Goal: Contribute content: Add original content to the website for others to see

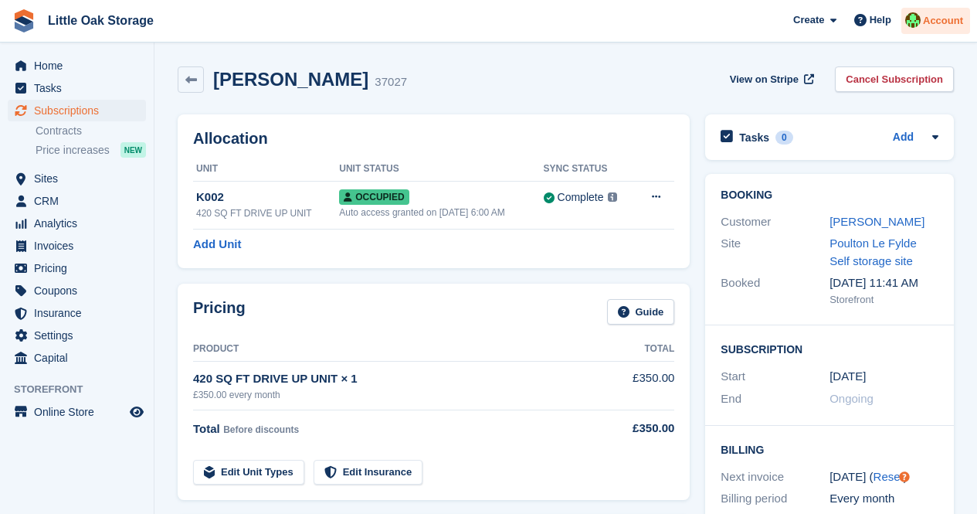
scroll to position [14, 0]
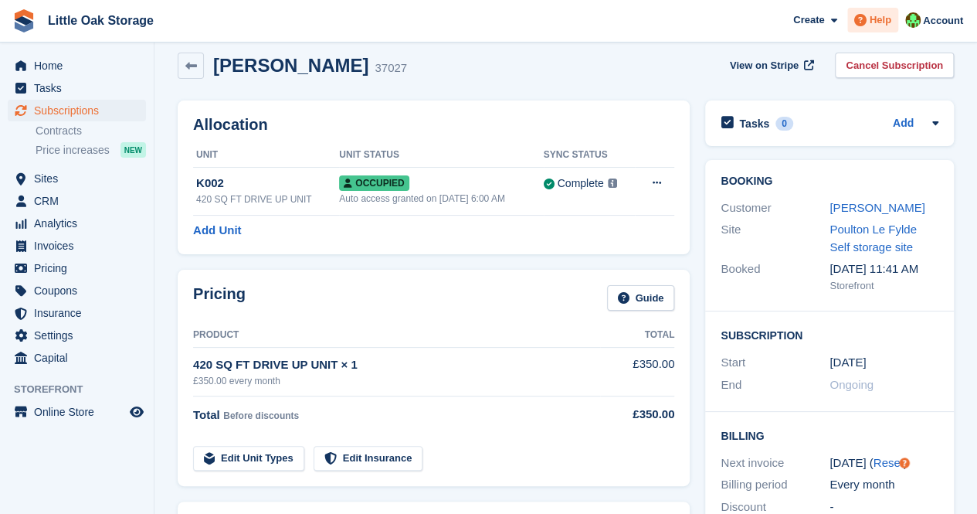
click at [887, 16] on span "Help" at bounding box center [881, 19] width 22 height 15
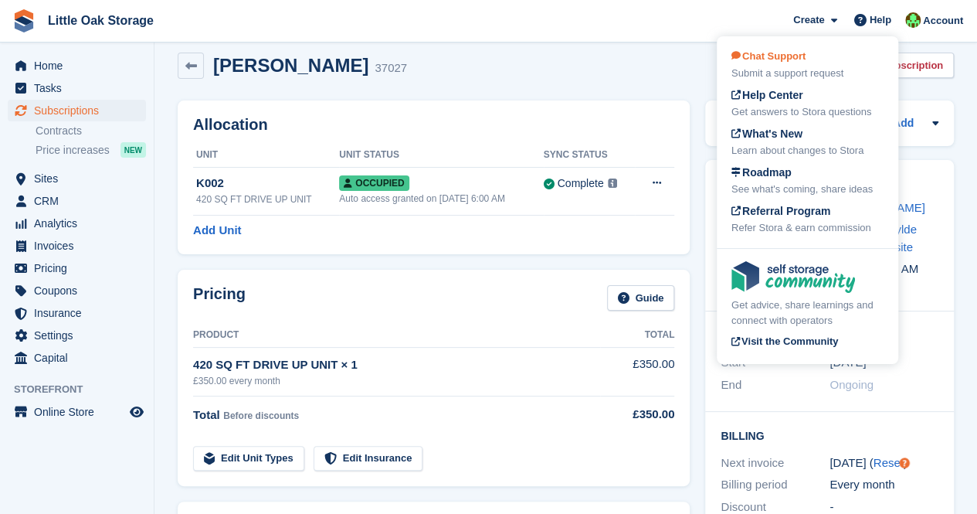
click at [781, 56] on span "Chat Support" at bounding box center [768, 56] width 74 height 12
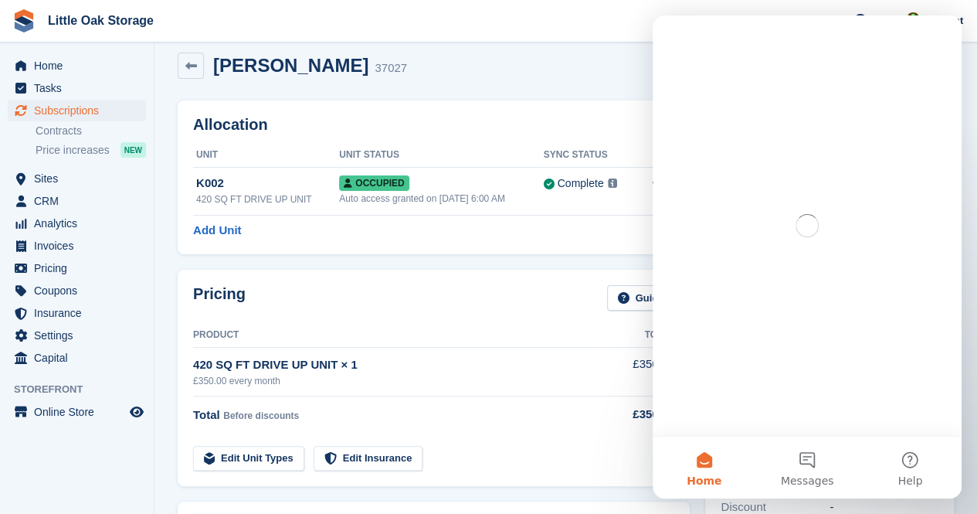
scroll to position [0, 0]
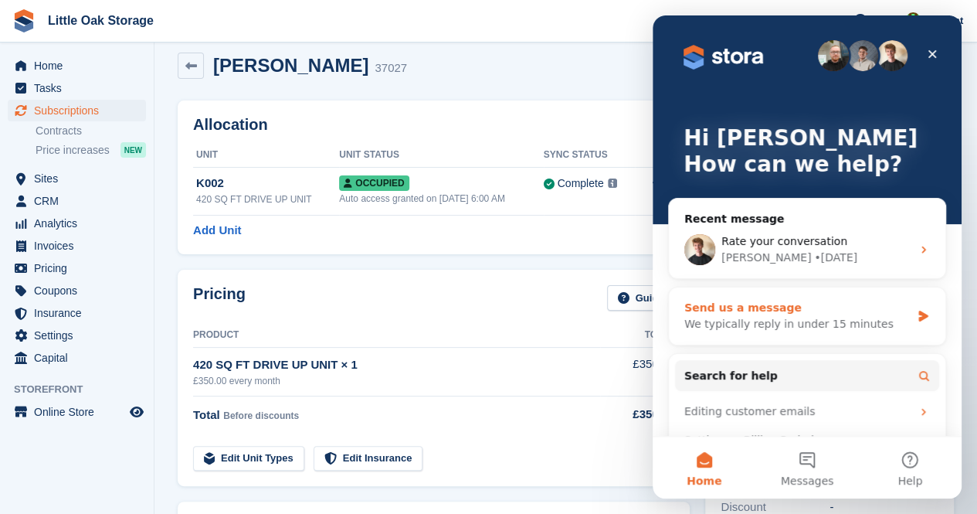
click at [758, 321] on div "We typically reply in under 15 minutes" at bounding box center [797, 324] width 226 height 16
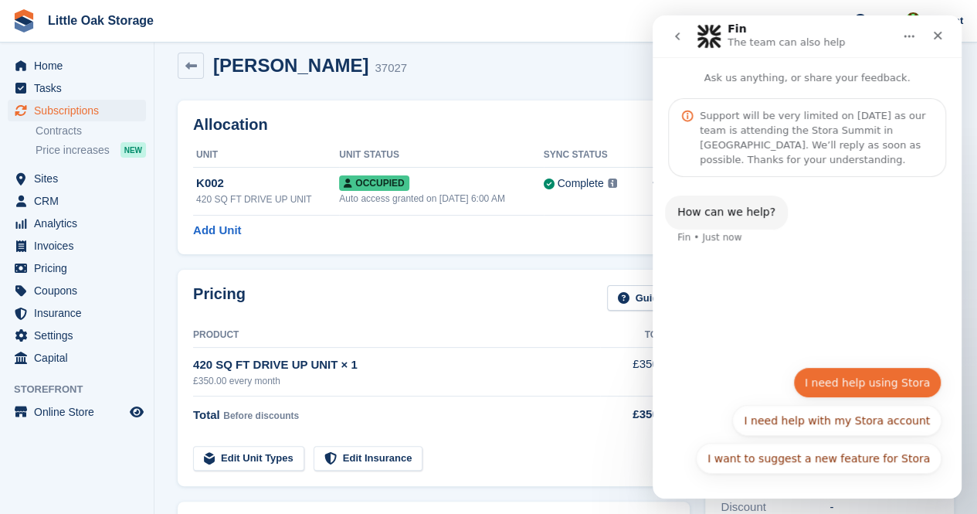
click at [866, 393] on button "I need help using Stora" at bounding box center [867, 382] width 148 height 31
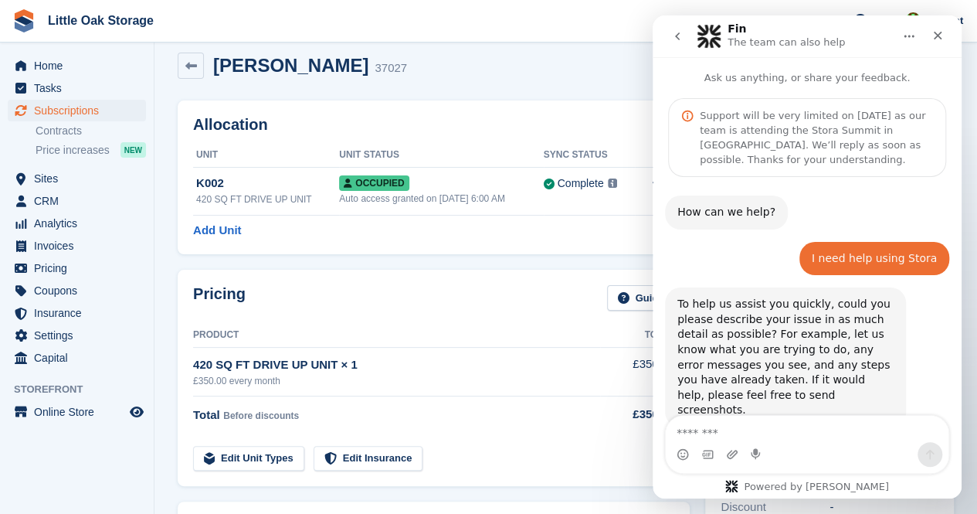
scroll to position [28, 0]
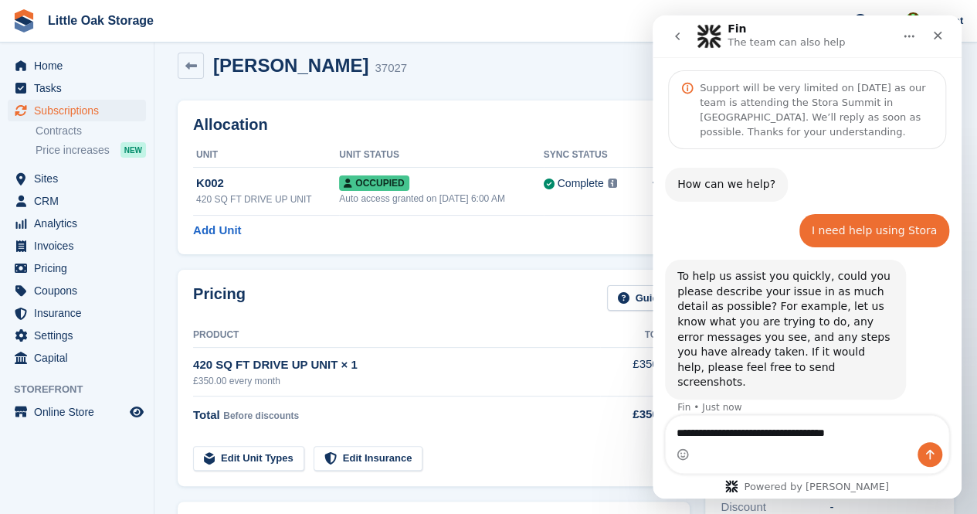
type textarea "**********"
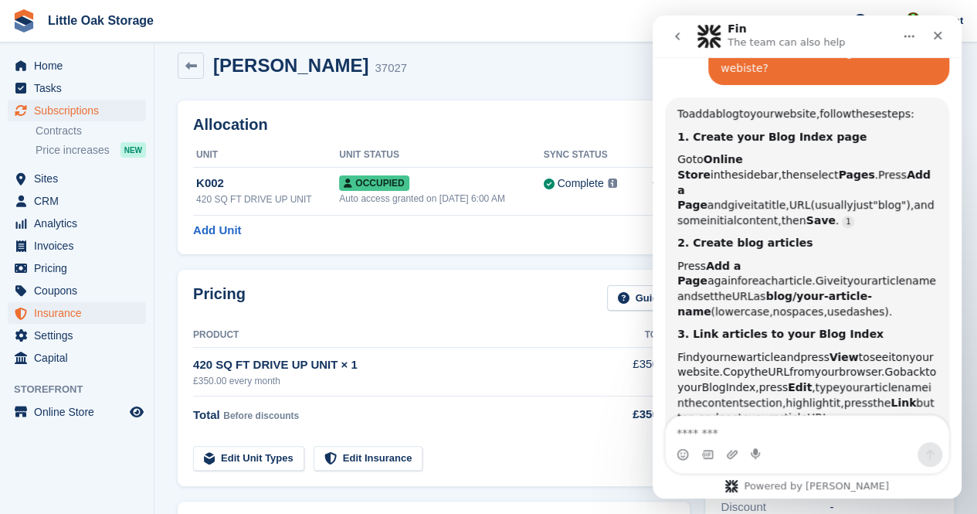
scroll to position [2, 0]
click at [63, 408] on span "Online Store" at bounding box center [80, 412] width 93 height 22
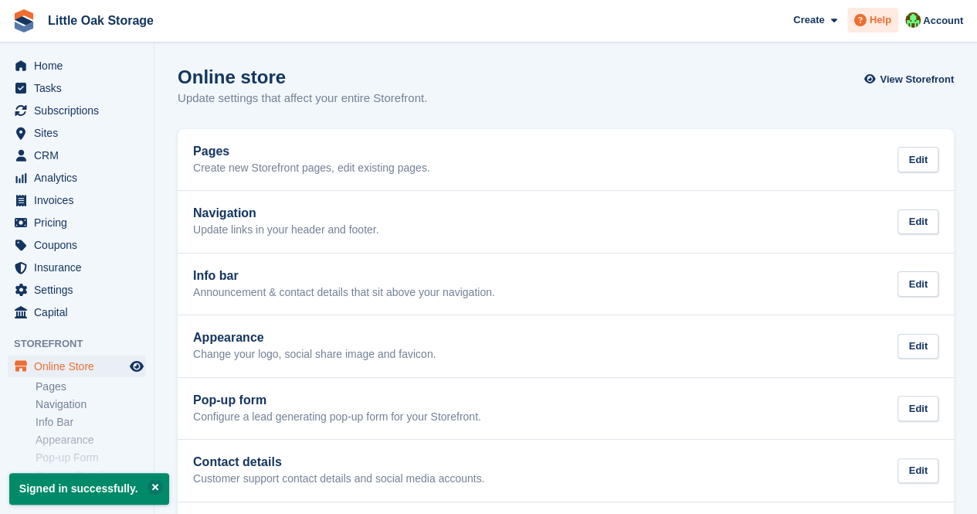
click at [890, 30] on div "Help" at bounding box center [872, 20] width 51 height 25
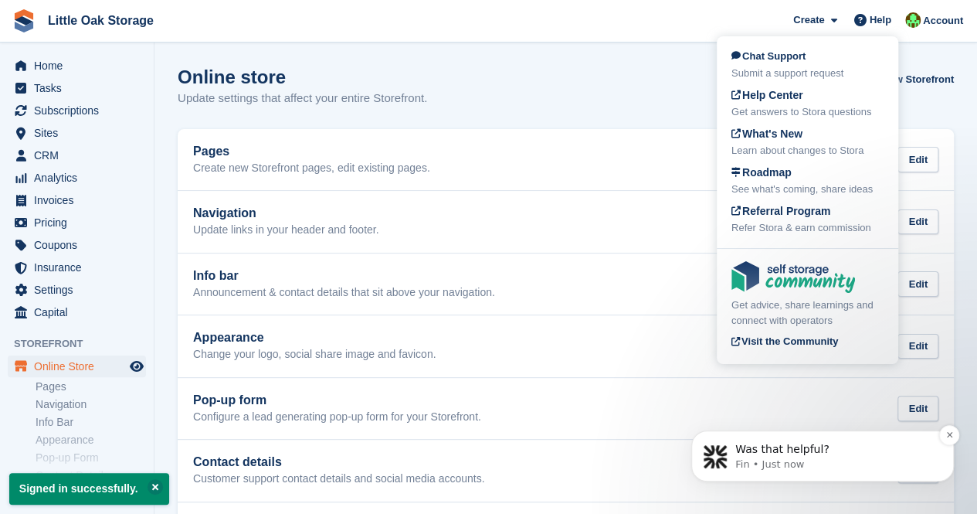
click at [782, 463] on p "Fin • Just now" at bounding box center [834, 464] width 199 height 14
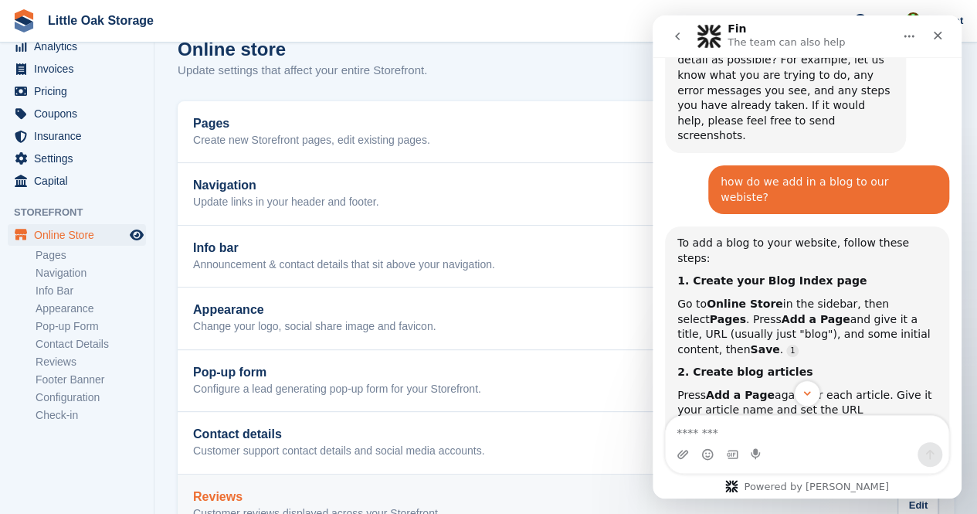
scroll to position [27, 0]
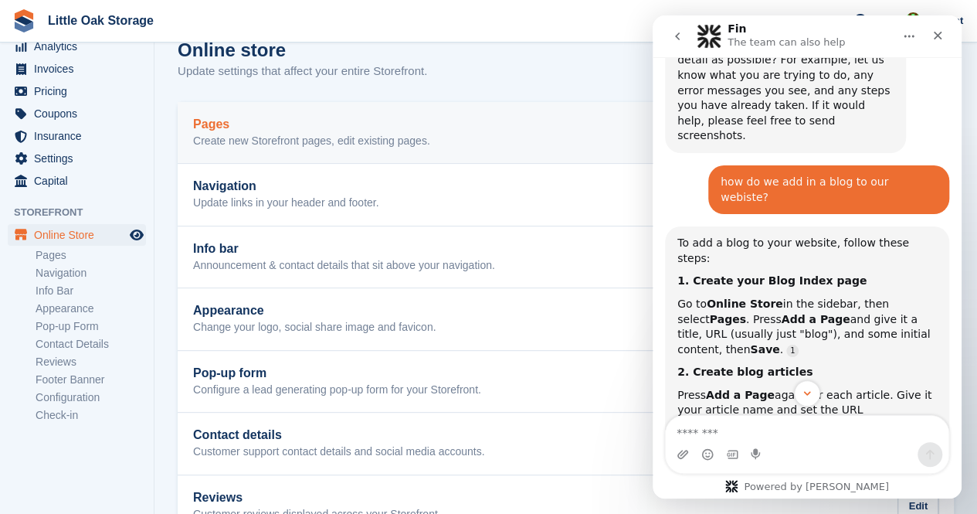
click at [429, 126] on div "Pages Create new Storefront pages, edit existing pages. Edit" at bounding box center [565, 132] width 745 height 31
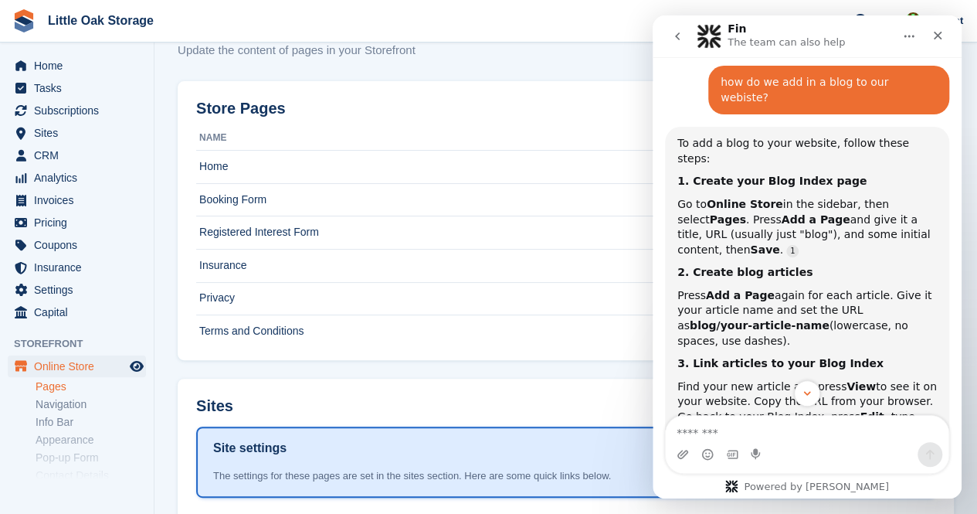
scroll to position [24, 0]
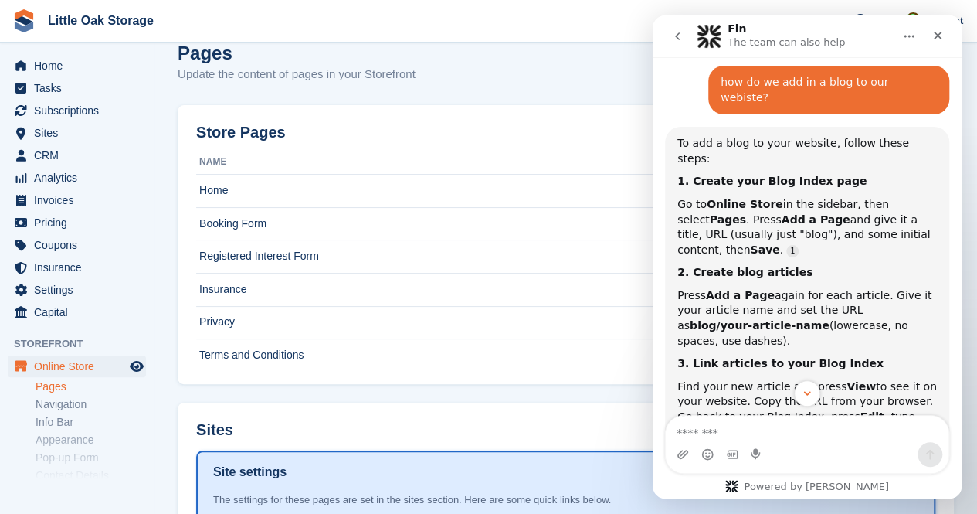
click at [907, 36] on icon "Home" at bounding box center [909, 37] width 10 height 2
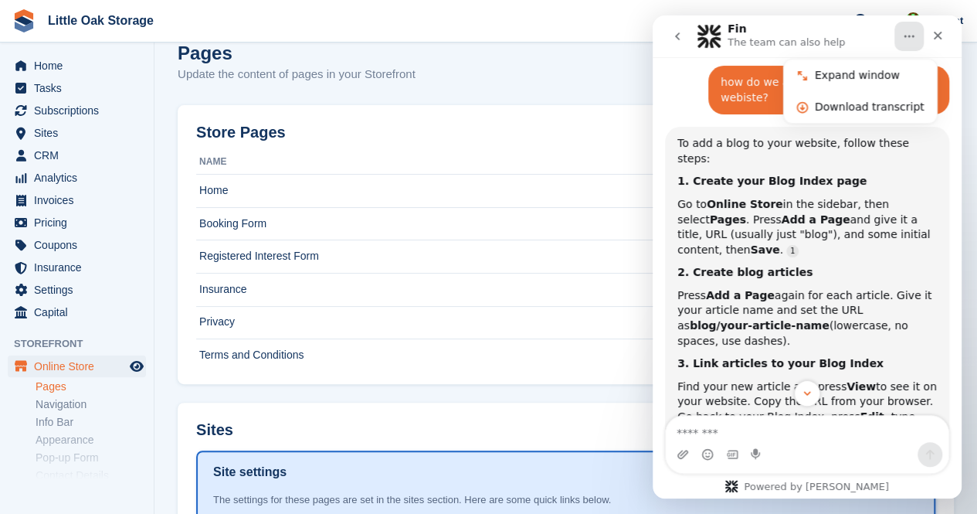
click at [884, 35] on div "Fin The team can also help" at bounding box center [795, 36] width 196 height 27
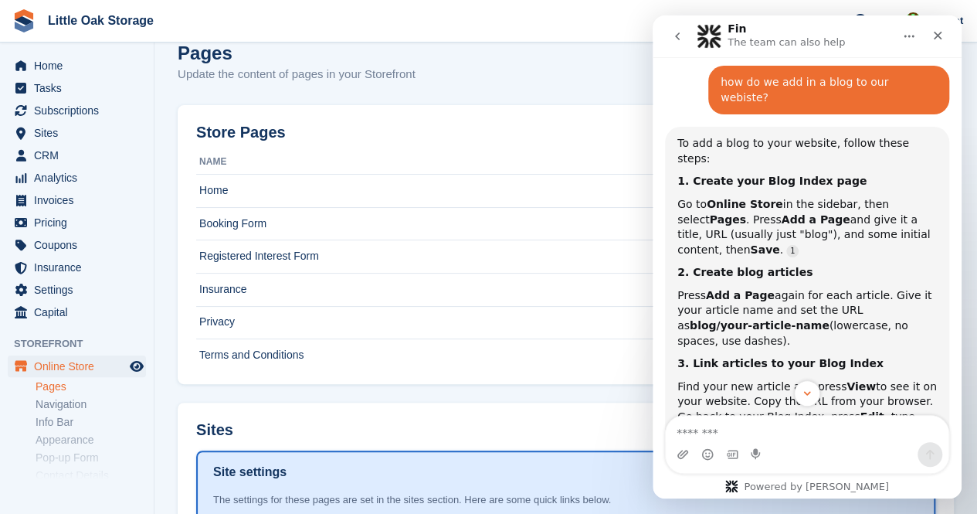
click at [907, 35] on icon "Home" at bounding box center [909, 36] width 12 height 12
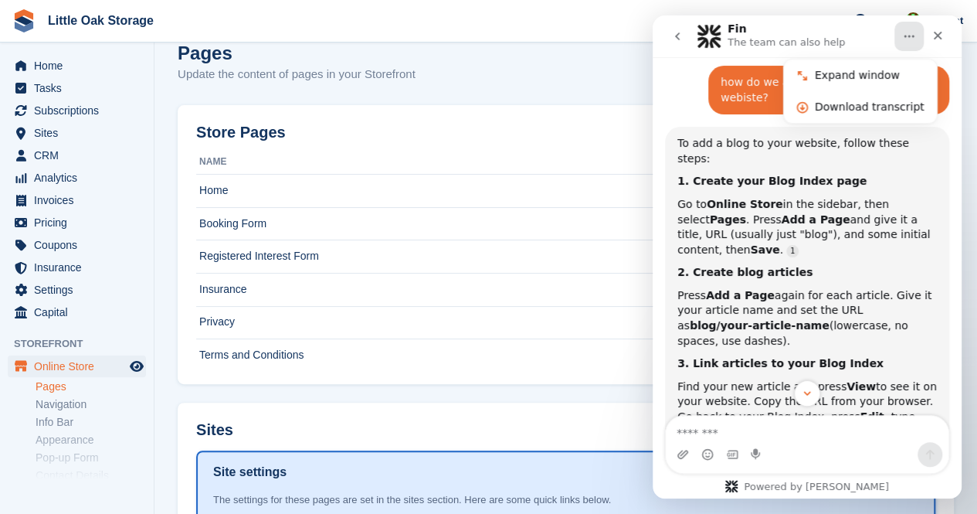
click at [907, 35] on icon "Home" at bounding box center [909, 36] width 12 height 12
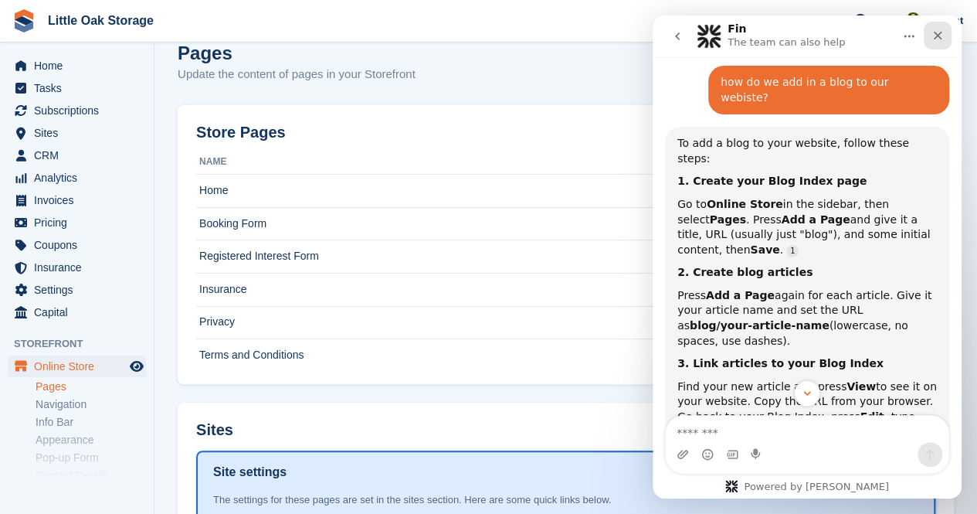
click at [937, 32] on icon "Close" at bounding box center [937, 35] width 12 height 12
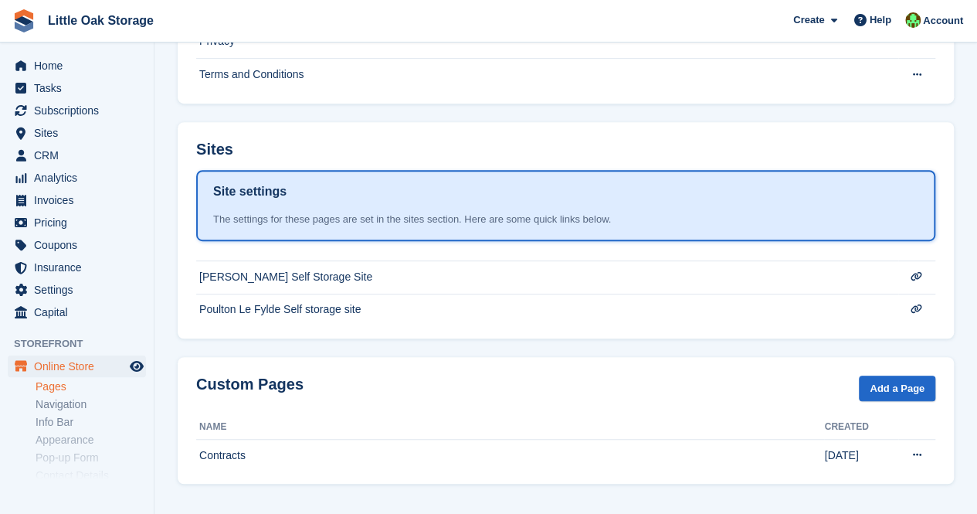
scroll to position [304, 0]
click at [901, 386] on link "Add a Page" at bounding box center [897, 387] width 76 height 25
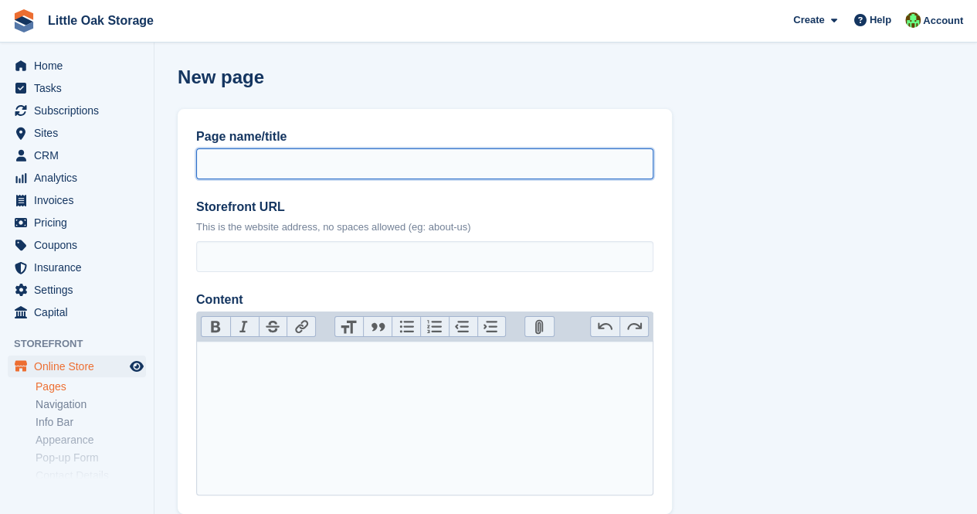
click at [304, 168] on input "Page name/title" at bounding box center [424, 163] width 457 height 31
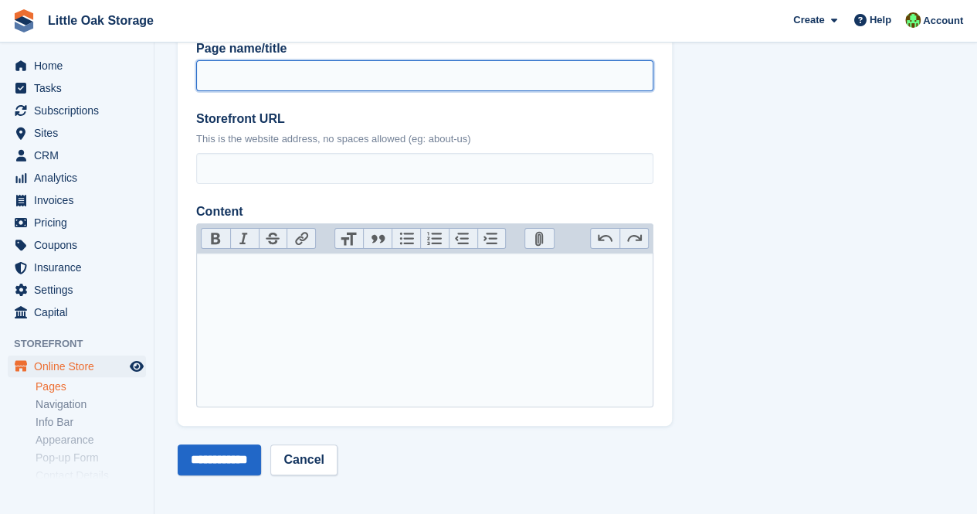
scroll to position [90, 0]
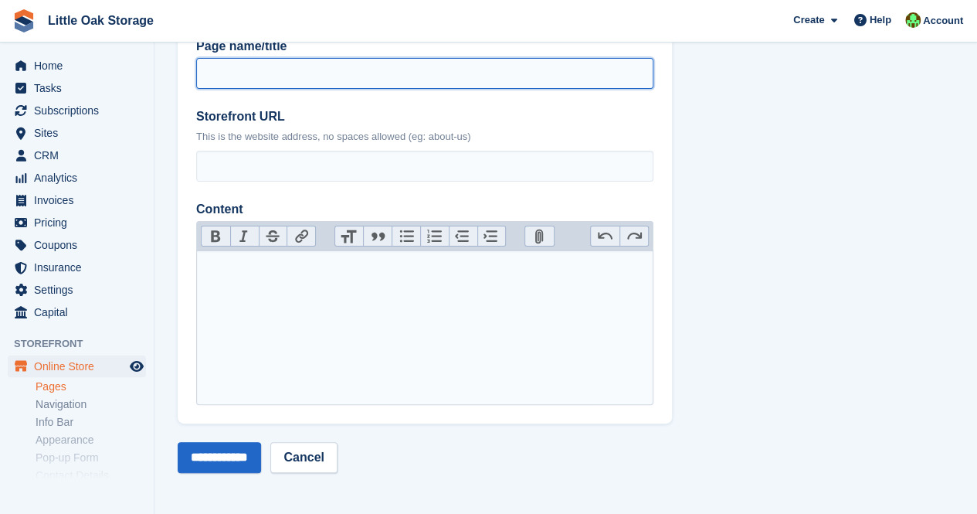
click at [266, 73] on input "Page name/title" at bounding box center [424, 73] width 457 height 31
paste input "**********"
type input "**********"
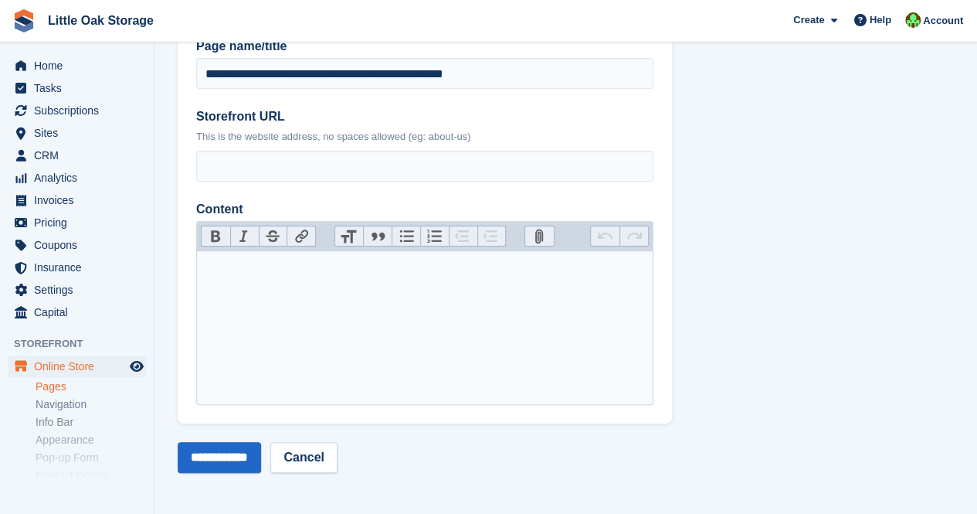
click at [250, 263] on trix-editor "Content" at bounding box center [424, 327] width 457 height 154
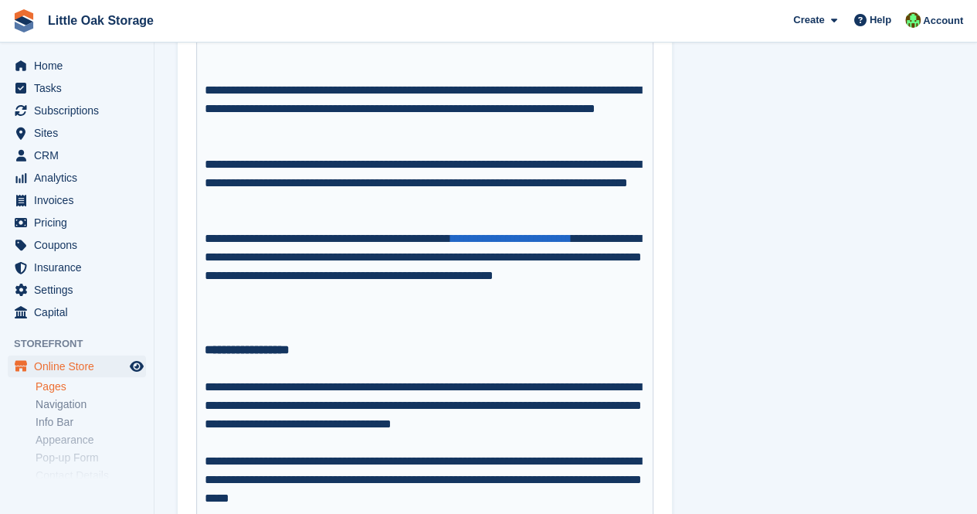
scroll to position [2915, 0]
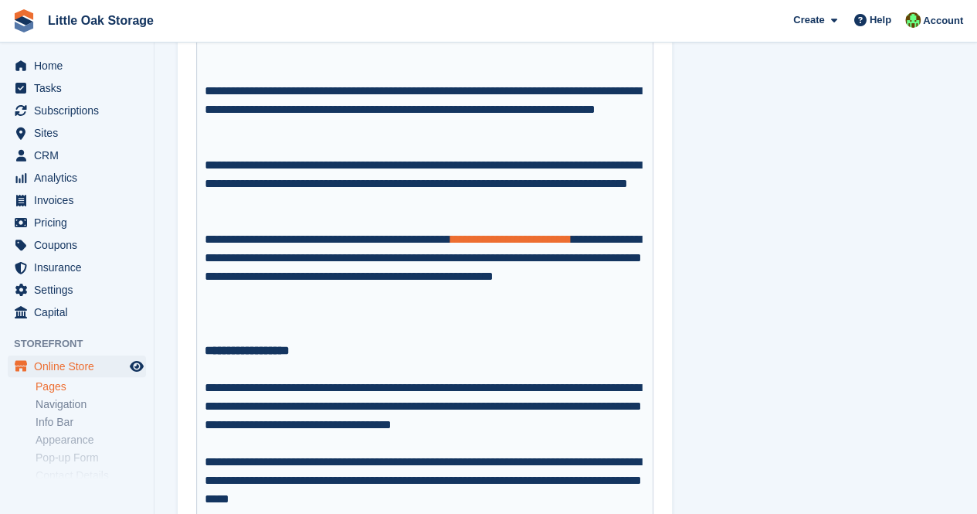
click at [572, 239] on link "**********" at bounding box center [511, 239] width 120 height 12
click at [538, 245] on link "**********" at bounding box center [511, 239] width 120 height 12
click at [302, 230] on div "**********" at bounding box center [425, 276] width 441 height 93
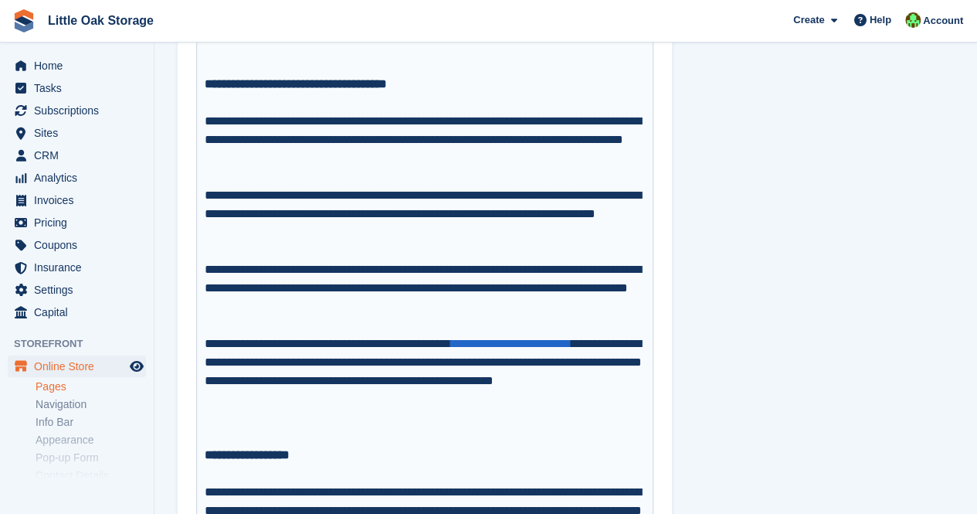
scroll to position [2800, 0]
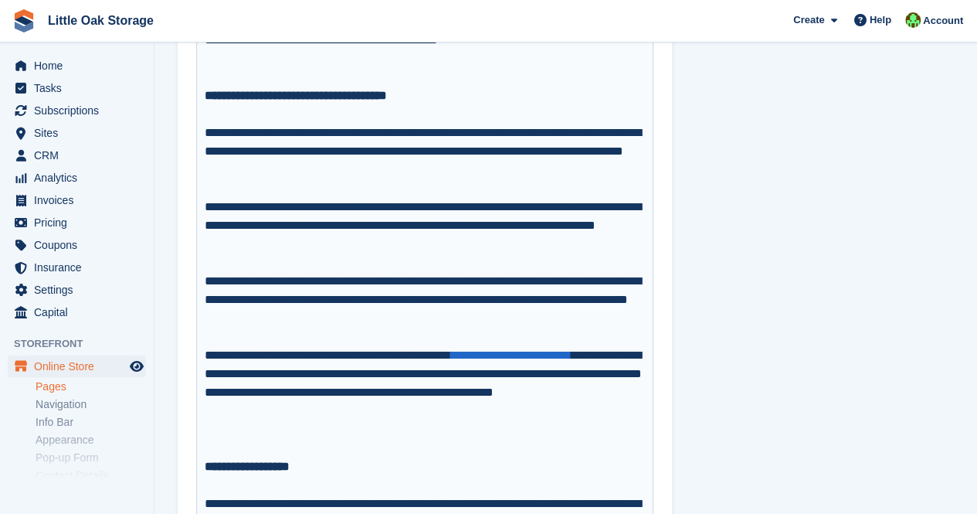
drag, startPoint x: 356, startPoint y: 278, endPoint x: 279, endPoint y: 207, distance: 104.9
click at [279, 207] on div "**********" at bounding box center [425, 235] width 441 height 74
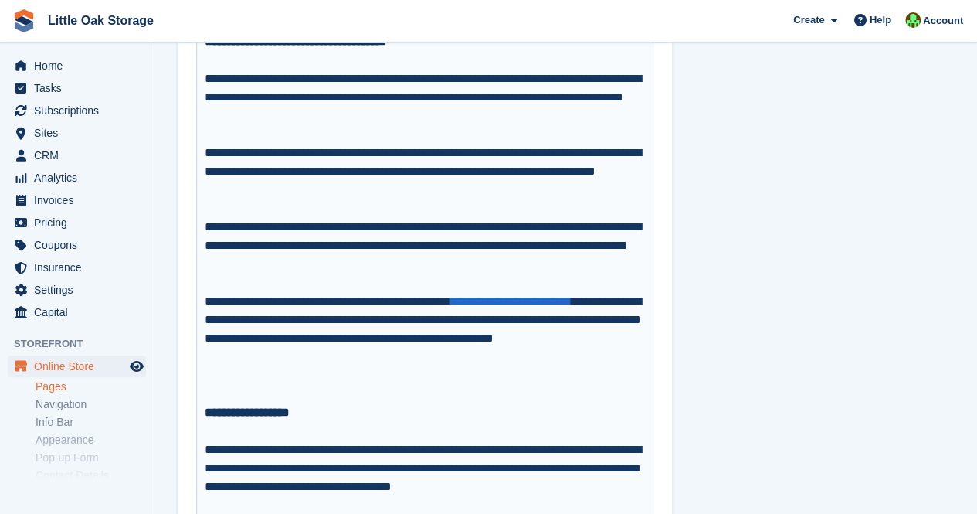
scroll to position [3116, 0]
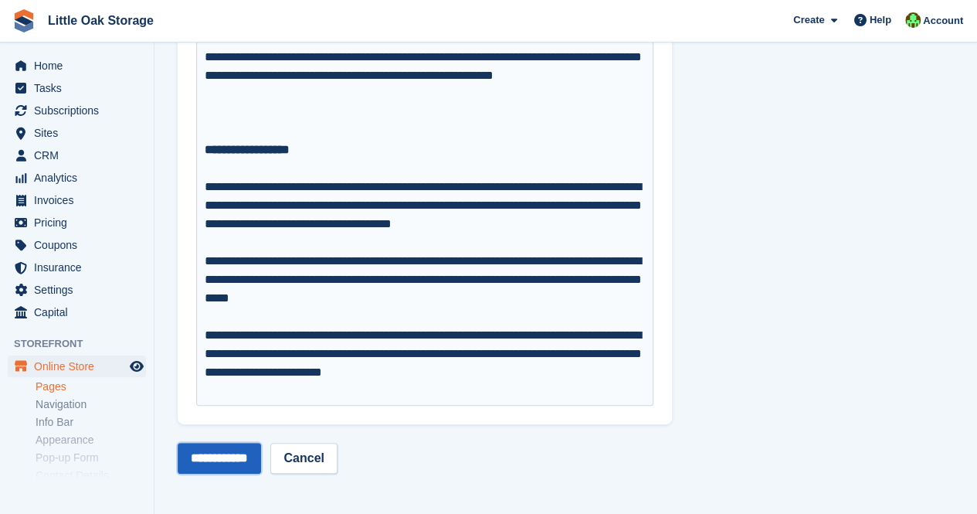
click at [232, 455] on input "**********" at bounding box center [219, 458] width 83 height 31
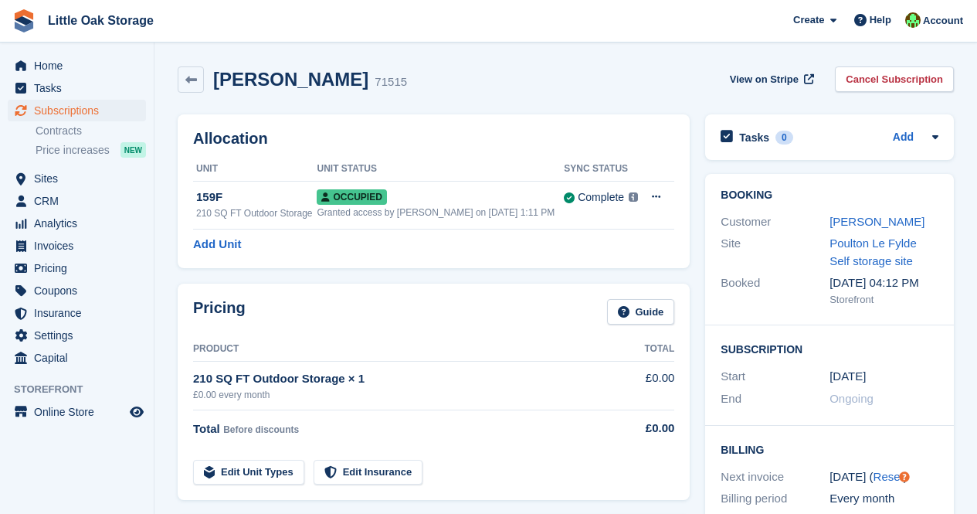
scroll to position [424, 0]
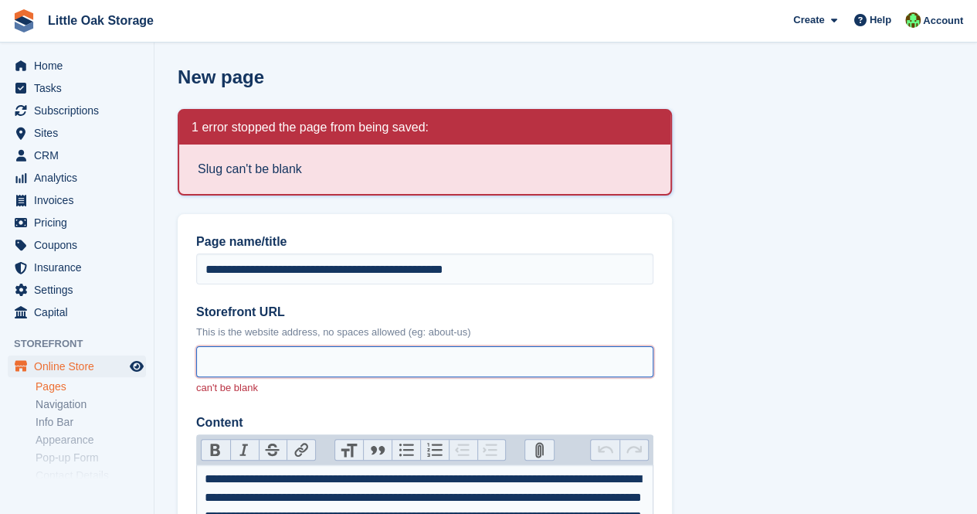
click at [280, 365] on input "Storefront URL" at bounding box center [424, 361] width 457 height 31
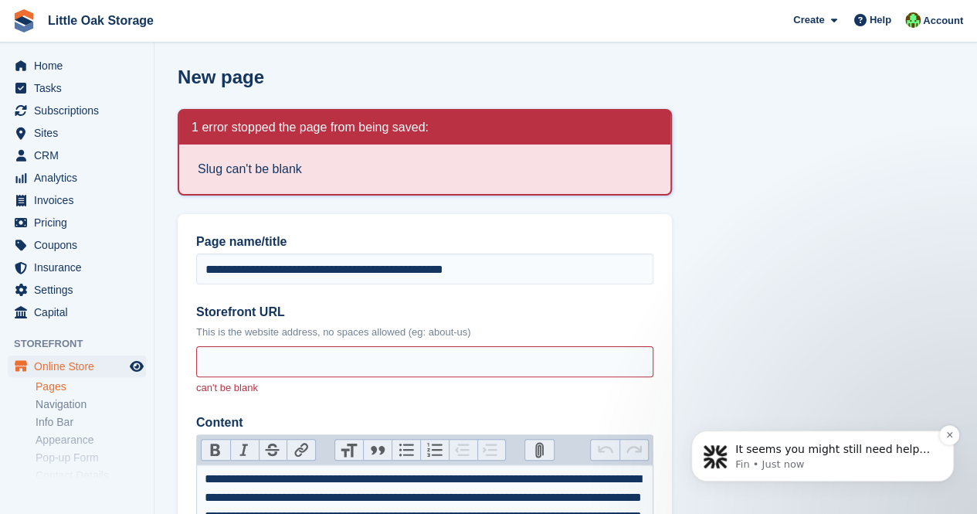
click at [759, 466] on p "Fin • Just now" at bounding box center [834, 464] width 199 height 14
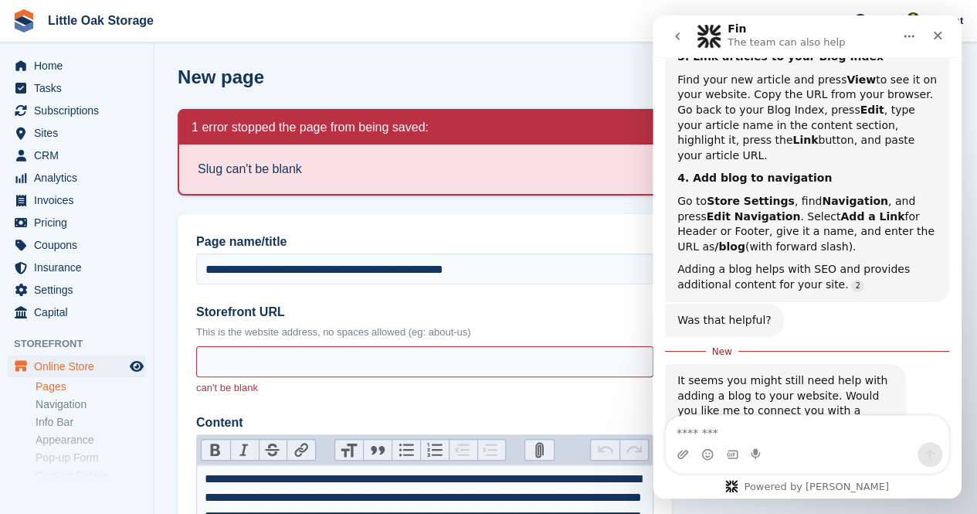
scroll to position [678, 0]
